Goal: Information Seeking & Learning: Understand process/instructions

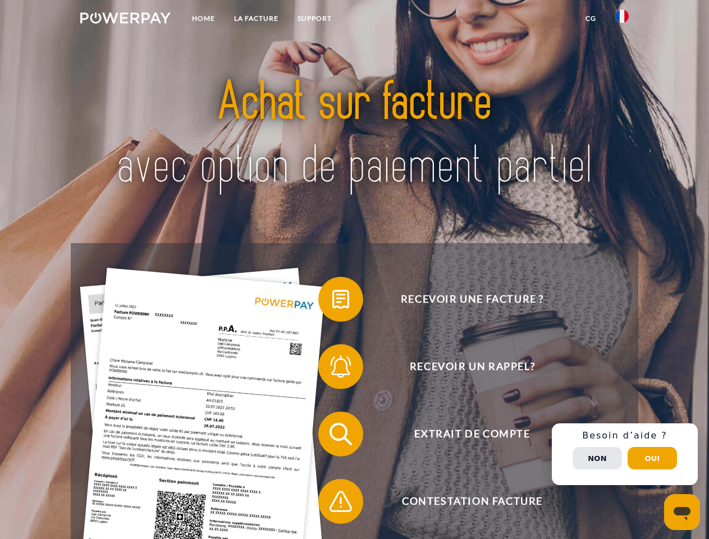
click at [125, 20] on img at bounding box center [125, 17] width 90 height 11
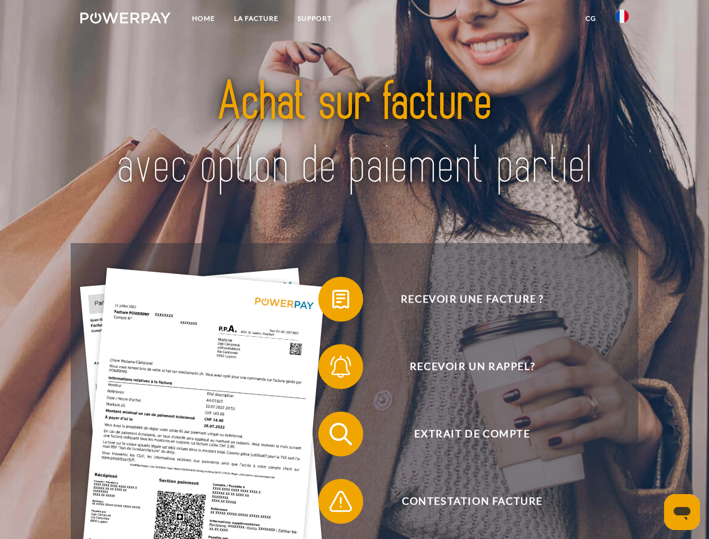
click at [622, 20] on img at bounding box center [621, 16] width 13 height 13
click at [590, 19] on link "CG" at bounding box center [591, 18] width 30 height 20
click at [332, 301] on span at bounding box center [324, 299] width 56 height 56
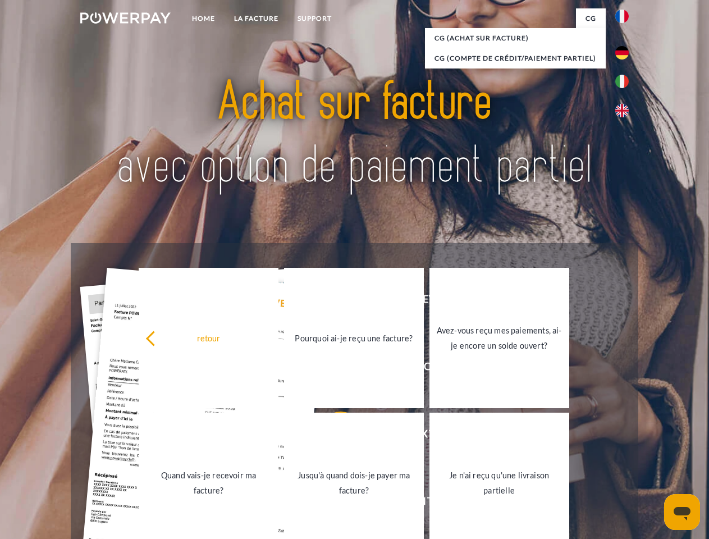
click at [332, 369] on div "Recevoir une facture ? Recevoir un rappel? Extrait de compte retour" at bounding box center [354, 467] width 567 height 449
click at [332, 436] on link "Jusqu'à quand dois-je payer ma facture?" at bounding box center [354, 482] width 140 height 140
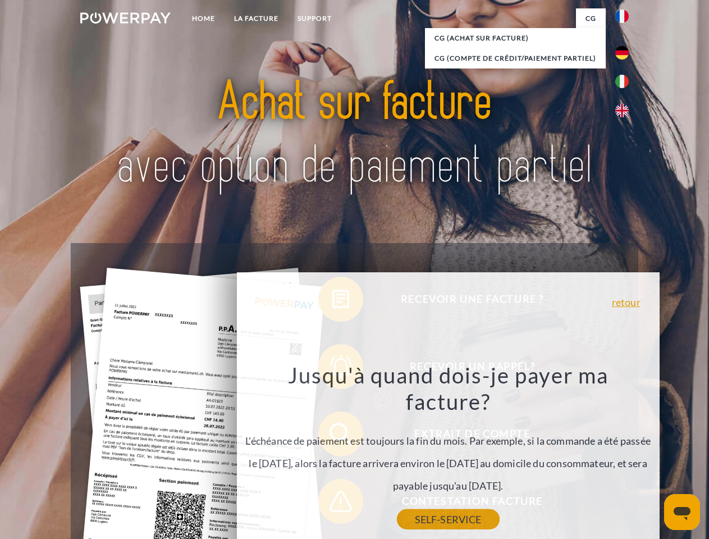
click at [397, 509] on link "SELF-SERVICE" at bounding box center [448, 519] width 103 height 20
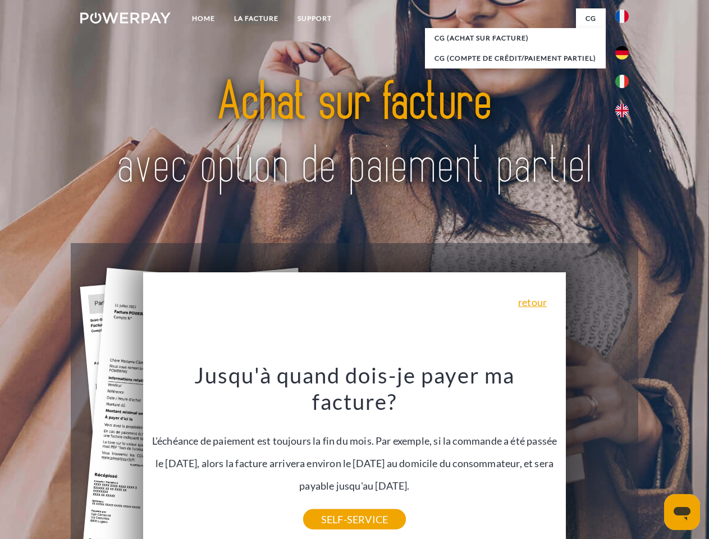
click at [625, 454] on div "Recevoir une facture ? Recevoir un rappel? Extrait de compte retour" at bounding box center [354, 467] width 567 height 449
click at [597, 456] on span "Extrait de compte" at bounding box center [471, 433] width 275 height 45
click at [652, 458] on header "Home LA FACTURE Support" at bounding box center [354, 387] width 709 height 775
